Goal: Information Seeking & Learning: Learn about a topic

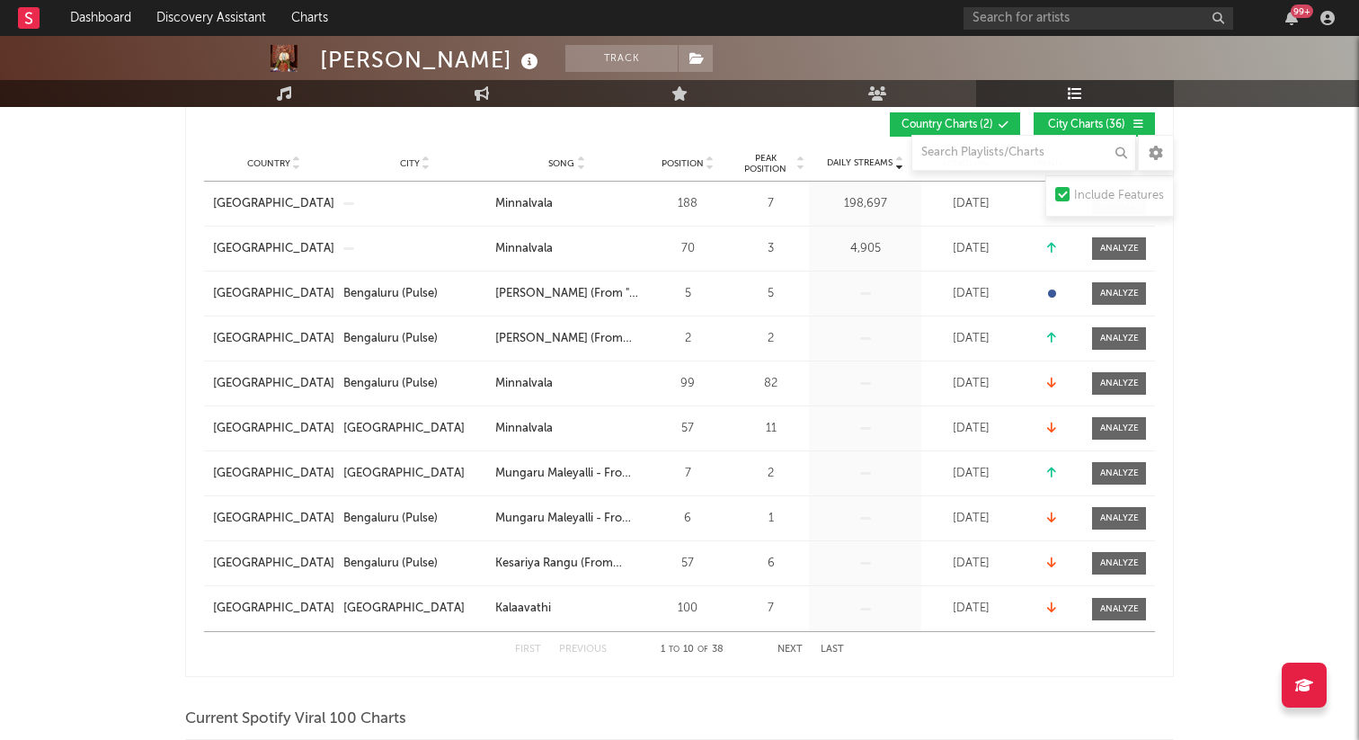
scroll to position [310, 0]
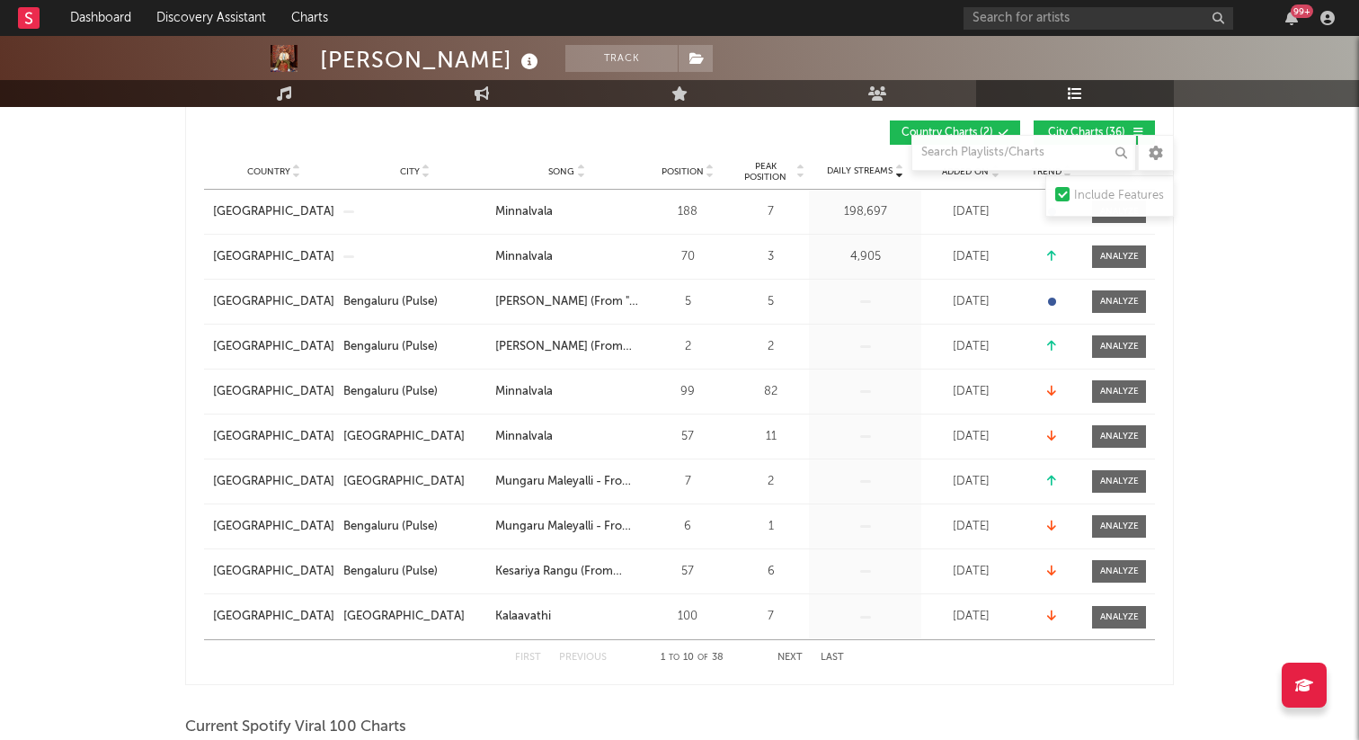
click at [789, 654] on button "Next" at bounding box center [790, 658] width 25 height 10
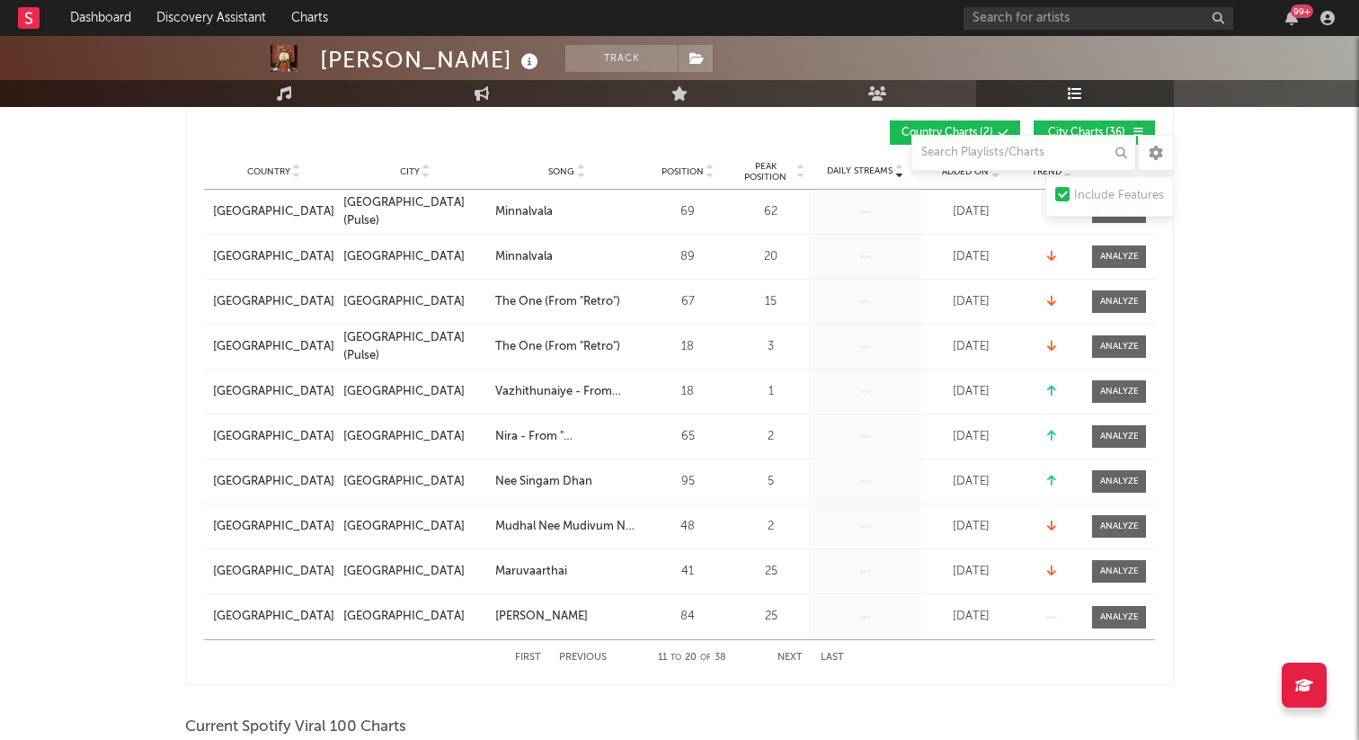
click at [791, 653] on button "Next" at bounding box center [790, 658] width 25 height 10
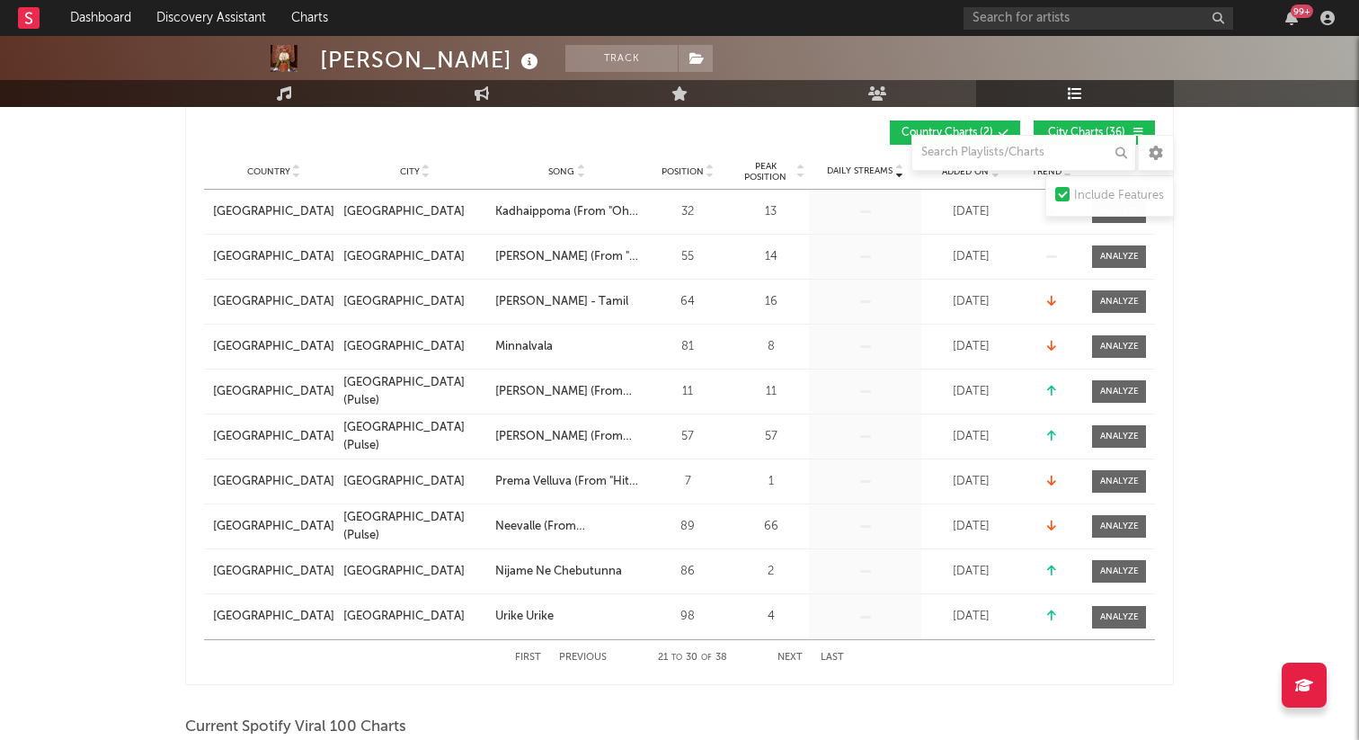
click at [787, 660] on button "Next" at bounding box center [790, 658] width 25 height 10
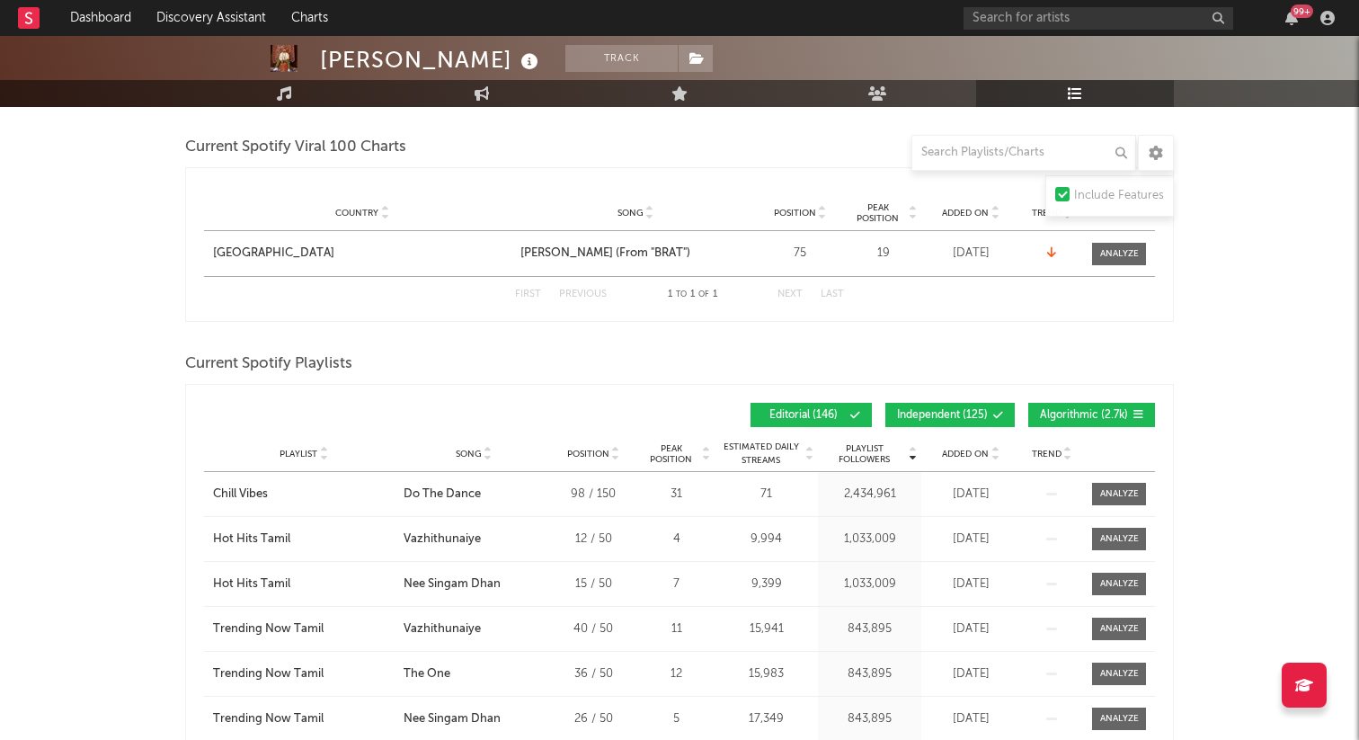
scroll to position [0, 0]
